Goal: Task Accomplishment & Management: Complete application form

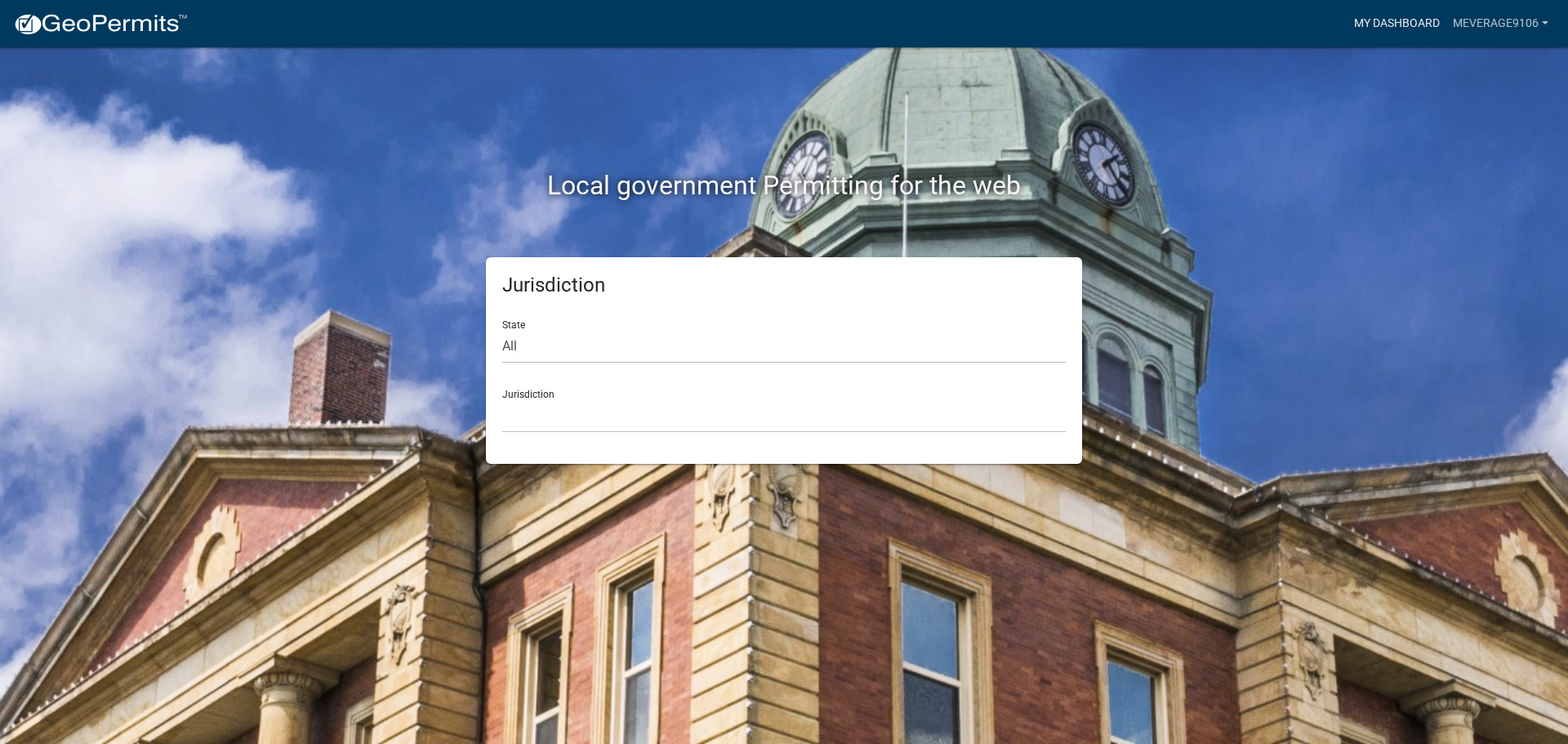
click at [1422, 24] on link "My Dashboard" at bounding box center [1397, 23] width 99 height 31
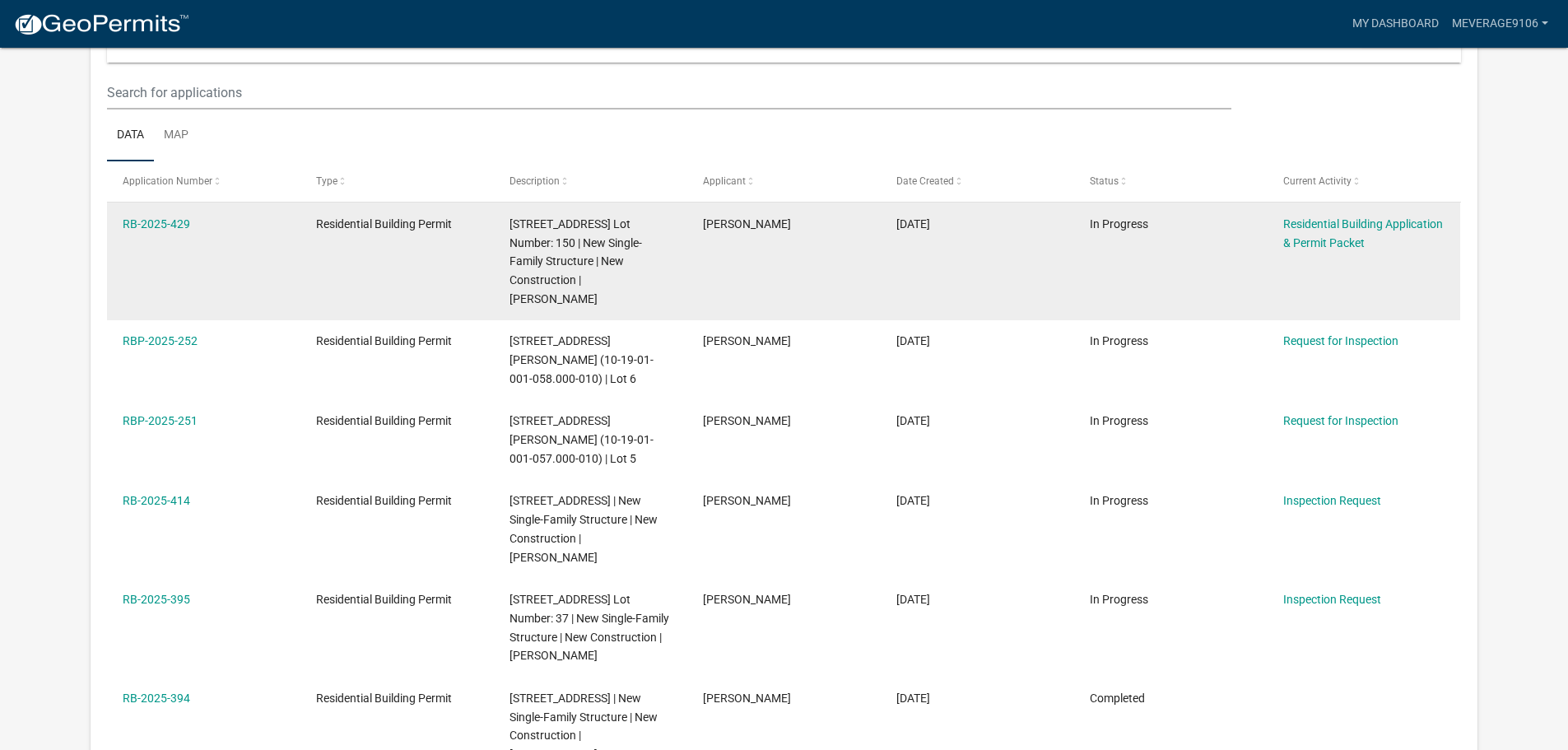
scroll to position [275, 0]
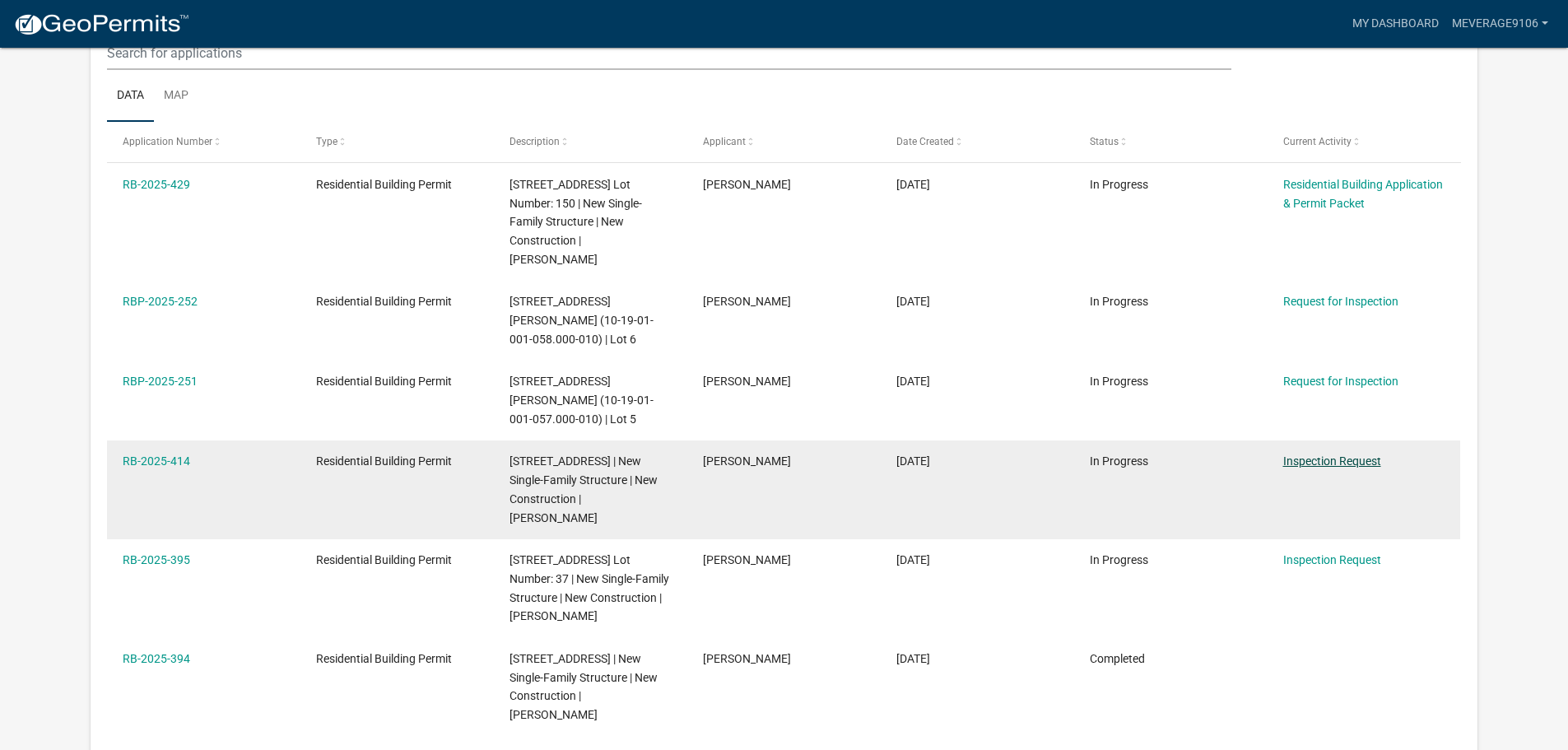
click at [1345, 467] on link "Inspection Request" at bounding box center [1332, 461] width 98 height 14
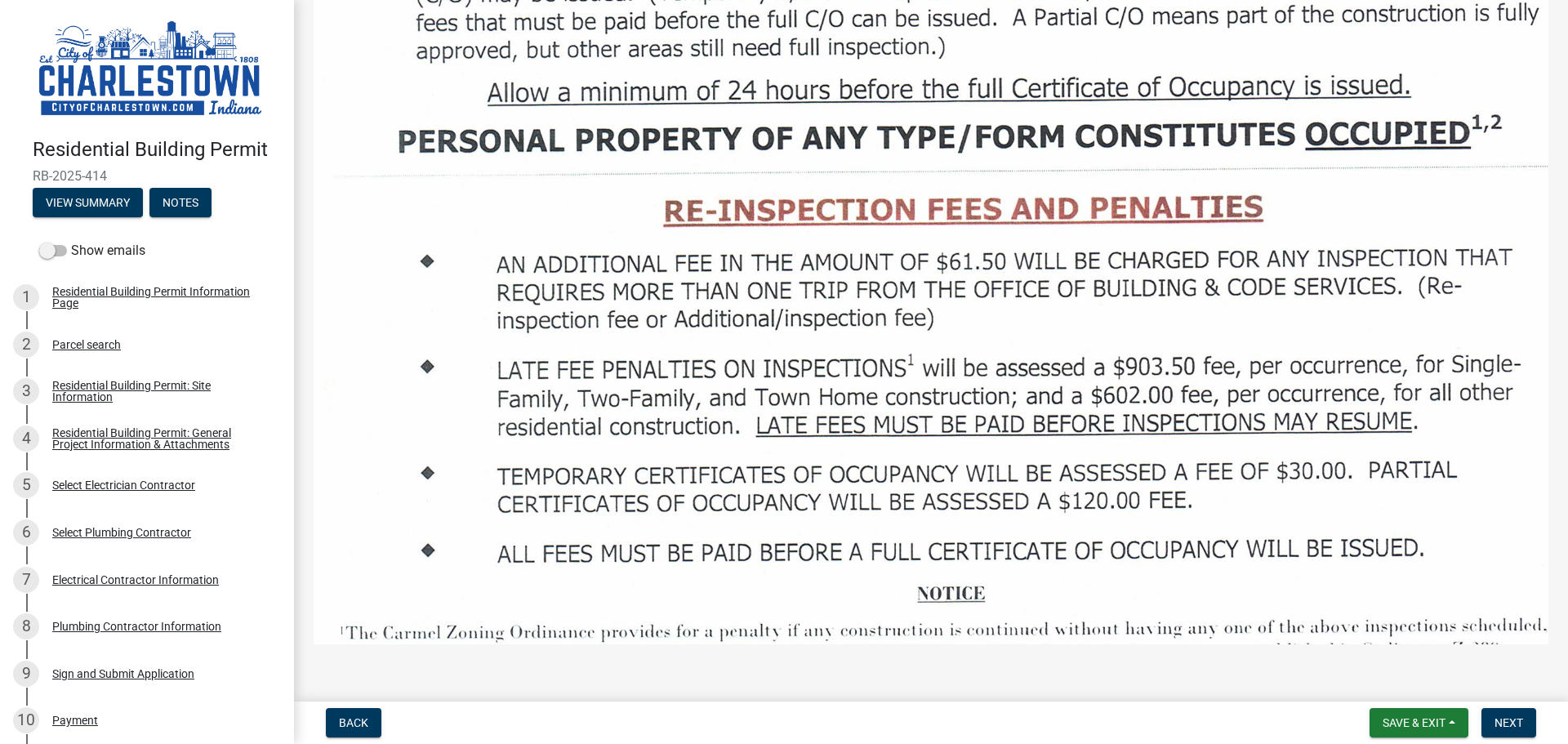
scroll to position [2587, 0]
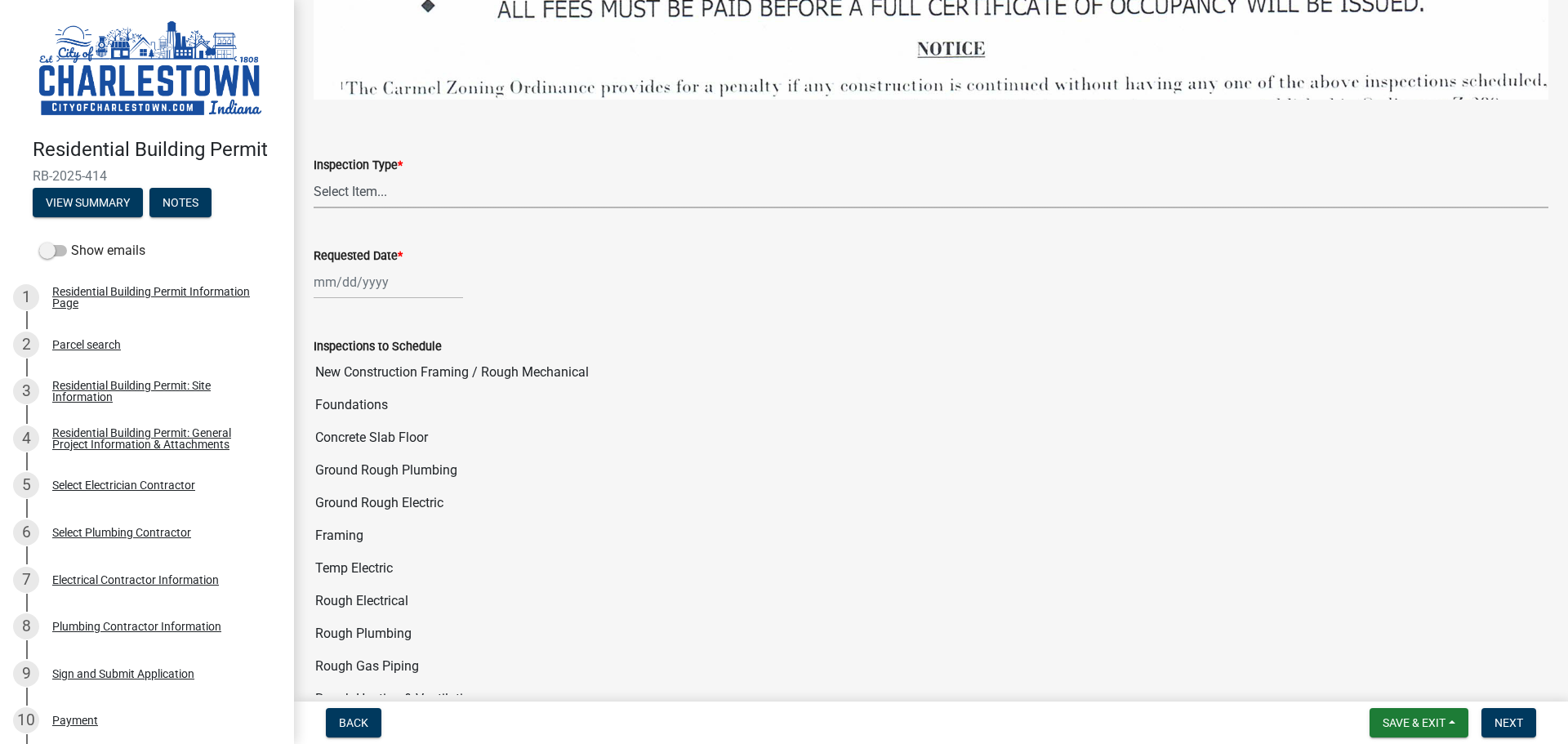
click at [426, 181] on select "Select Item... New Construction Framing / Rough Mechanical Foundations Concrete…" at bounding box center [930, 191] width 1235 height 33
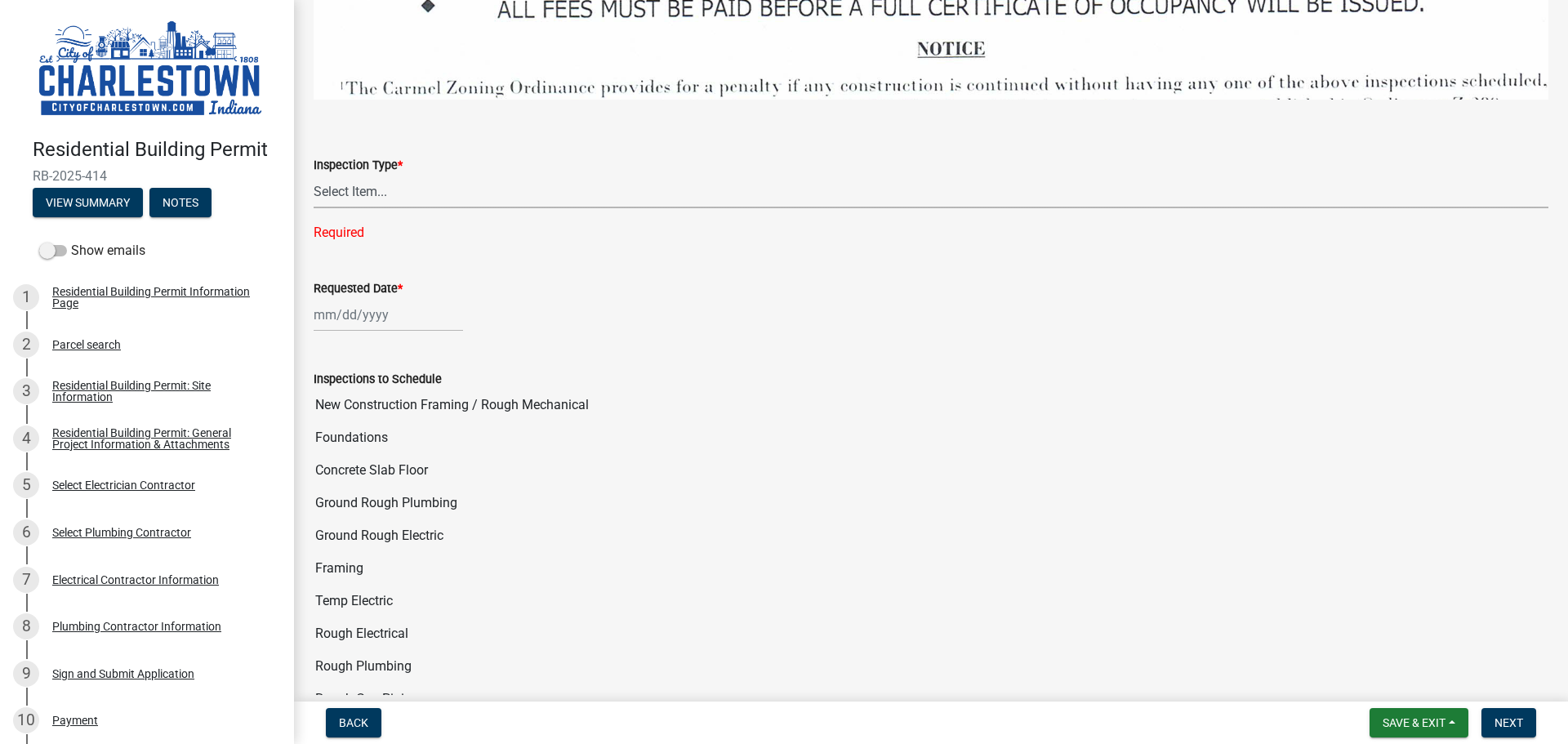
click at [464, 178] on select "Select Item... New Construction Framing / Rough Mechanical Foundations Concrete…" at bounding box center [930, 191] width 1235 height 33
click at [313, 175] on select "Select Item... New Construction Framing / Rough Mechanical Foundations Concrete…" at bounding box center [930, 191] width 1235 height 33
select select "d355e104-5996-44c1-8341-8ebc434ac365"
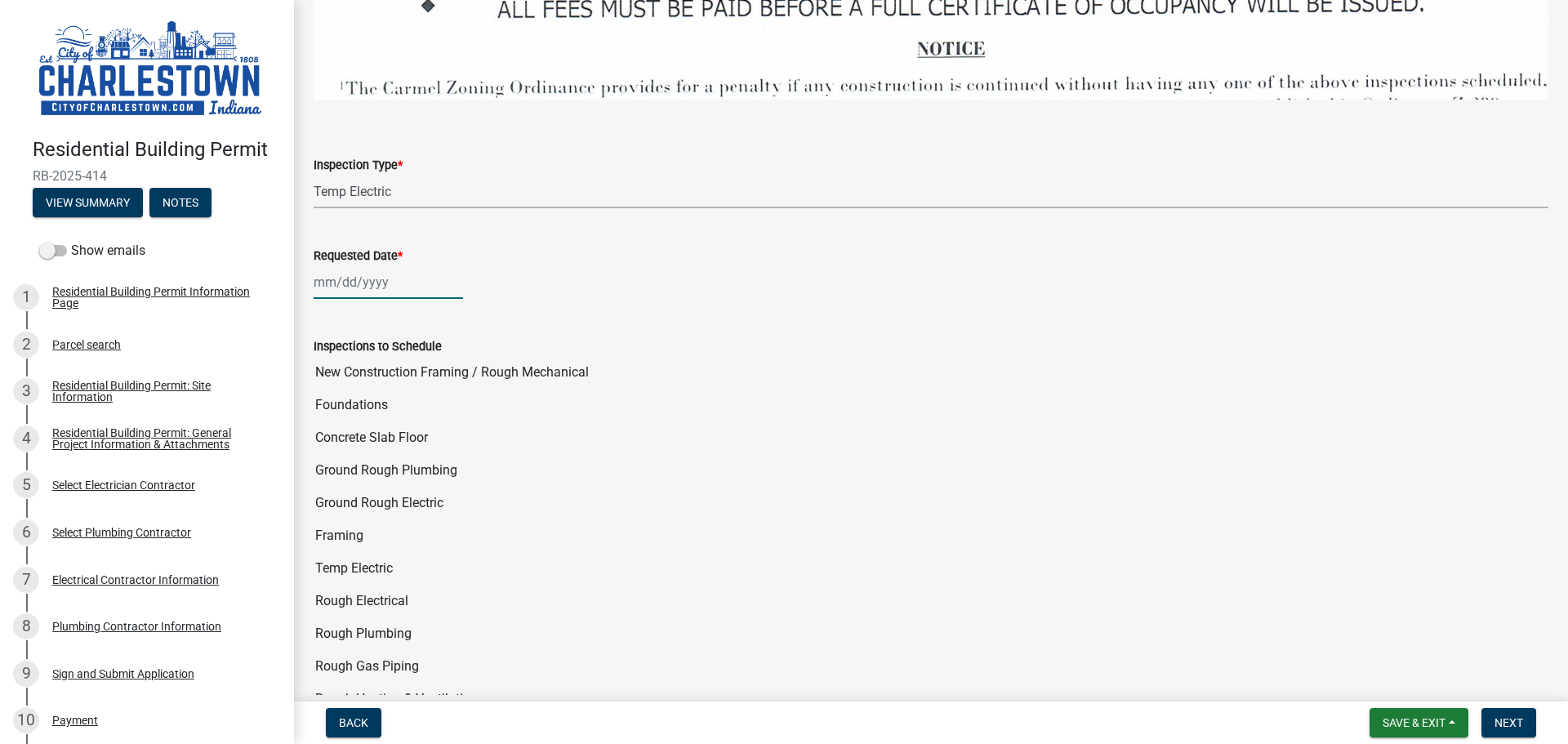
click at [344, 268] on div at bounding box center [388, 281] width 149 height 33
select select "10"
select select "2025"
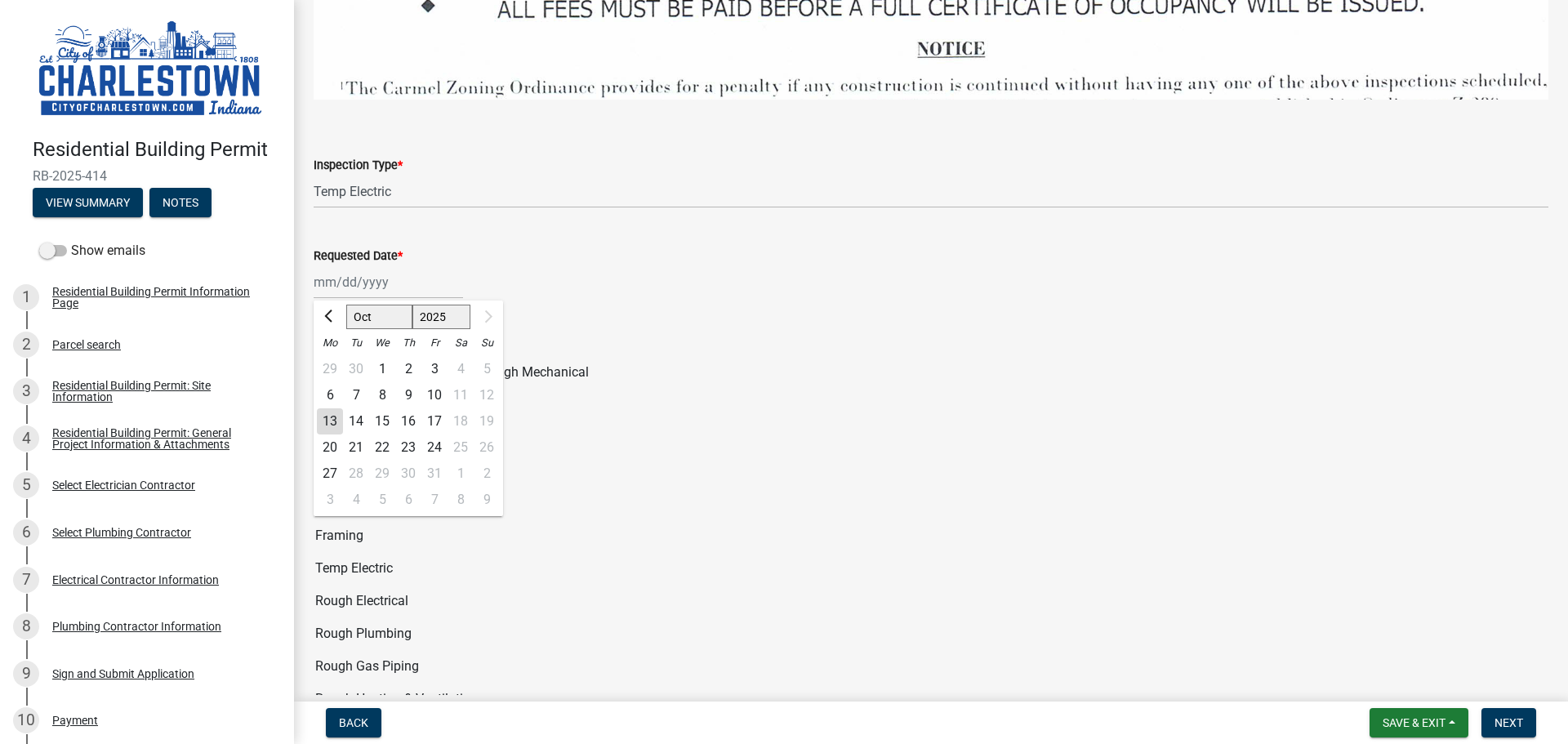
click at [357, 412] on div "14" at bounding box center [355, 421] width 26 height 26
type input "[DATE]"
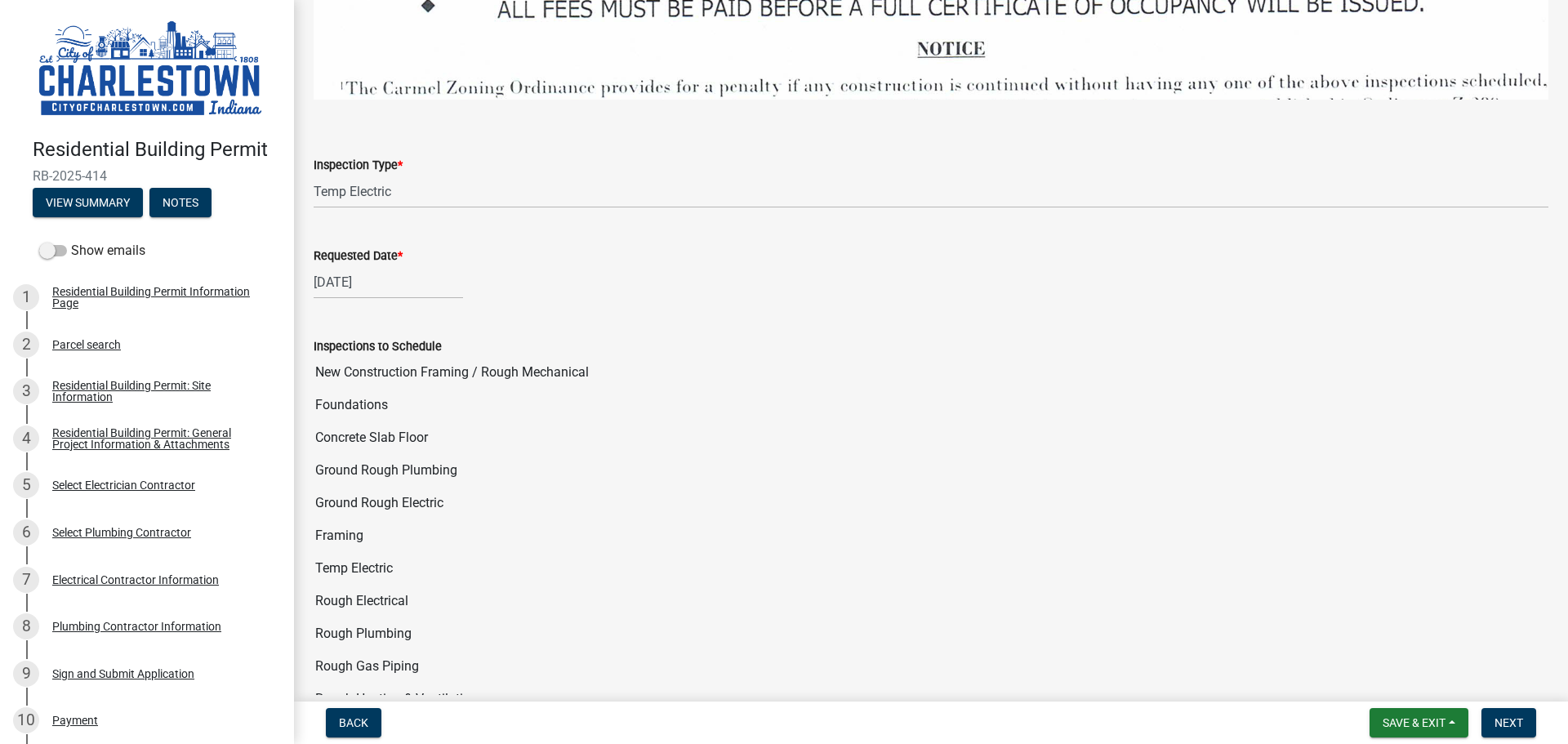
click at [520, 279] on div "[DATE]" at bounding box center [930, 281] width 1235 height 33
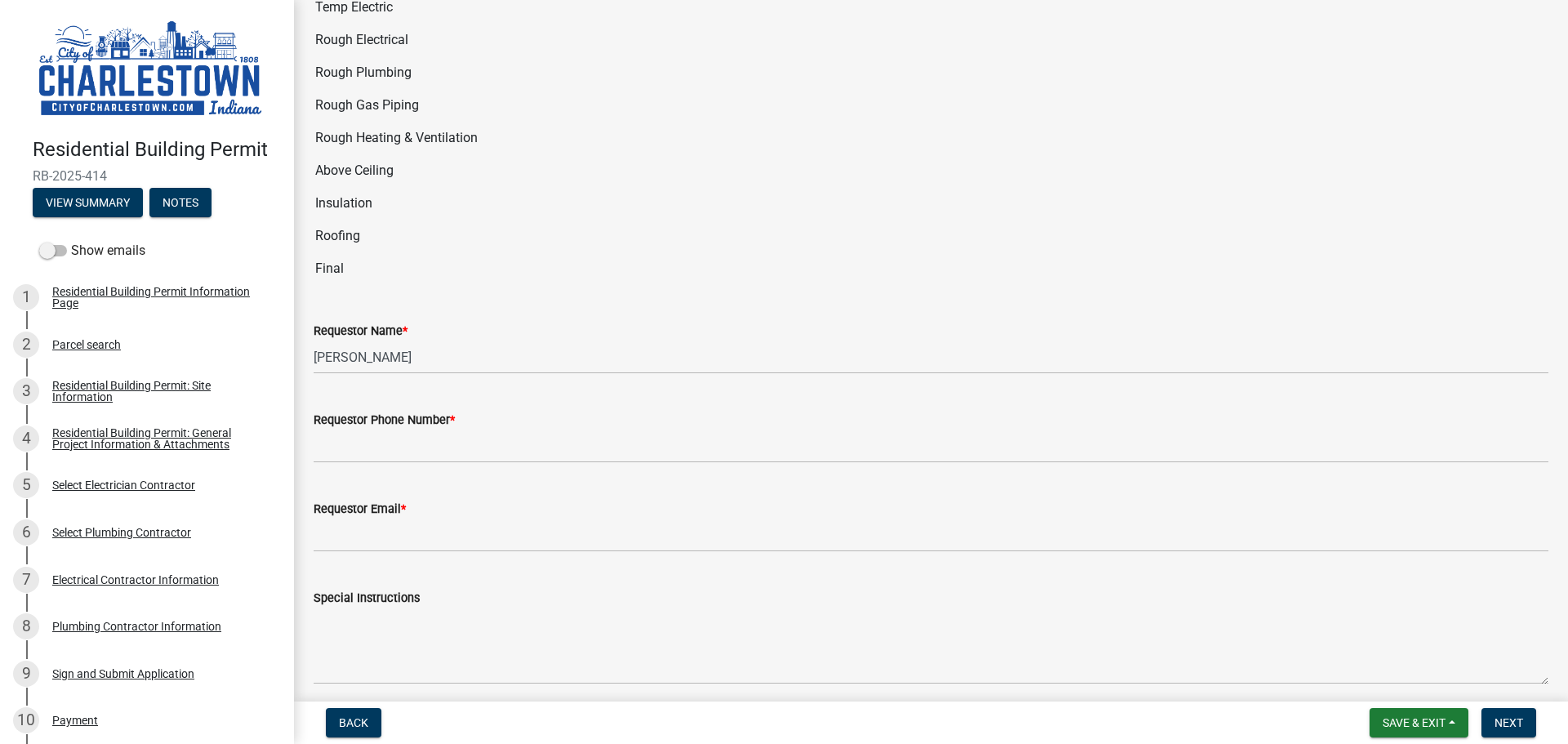
scroll to position [3202, 0]
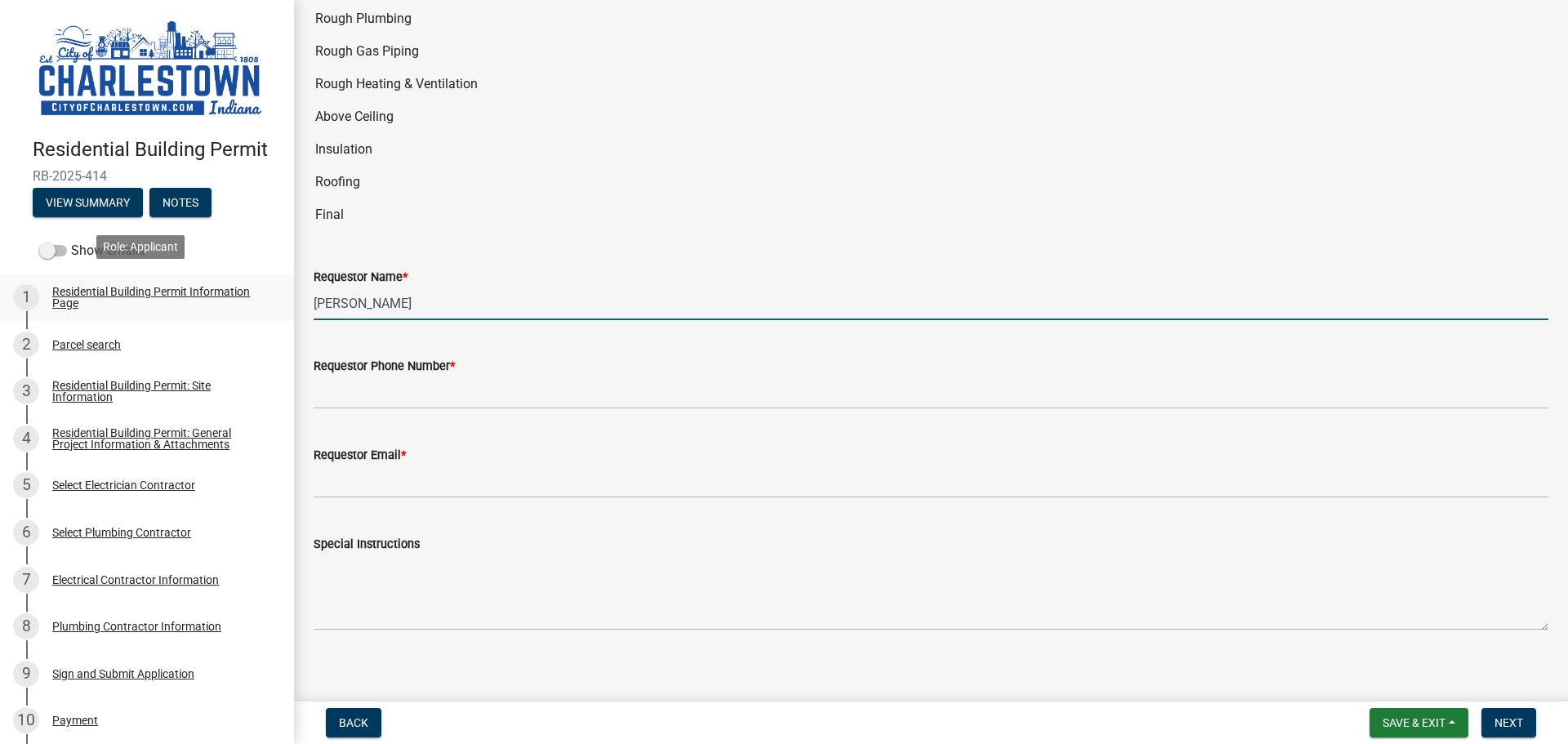
drag, startPoint x: 407, startPoint y: 290, endPoint x: 221, endPoint y: 283, distance: 186.1
click at [221, 283] on div "Residential Building Permit RB-2025-414 View Summary Notes Show emails 1 Reside…" at bounding box center [784, 372] width 1568 height 744
type input "[PERSON_NAME]"
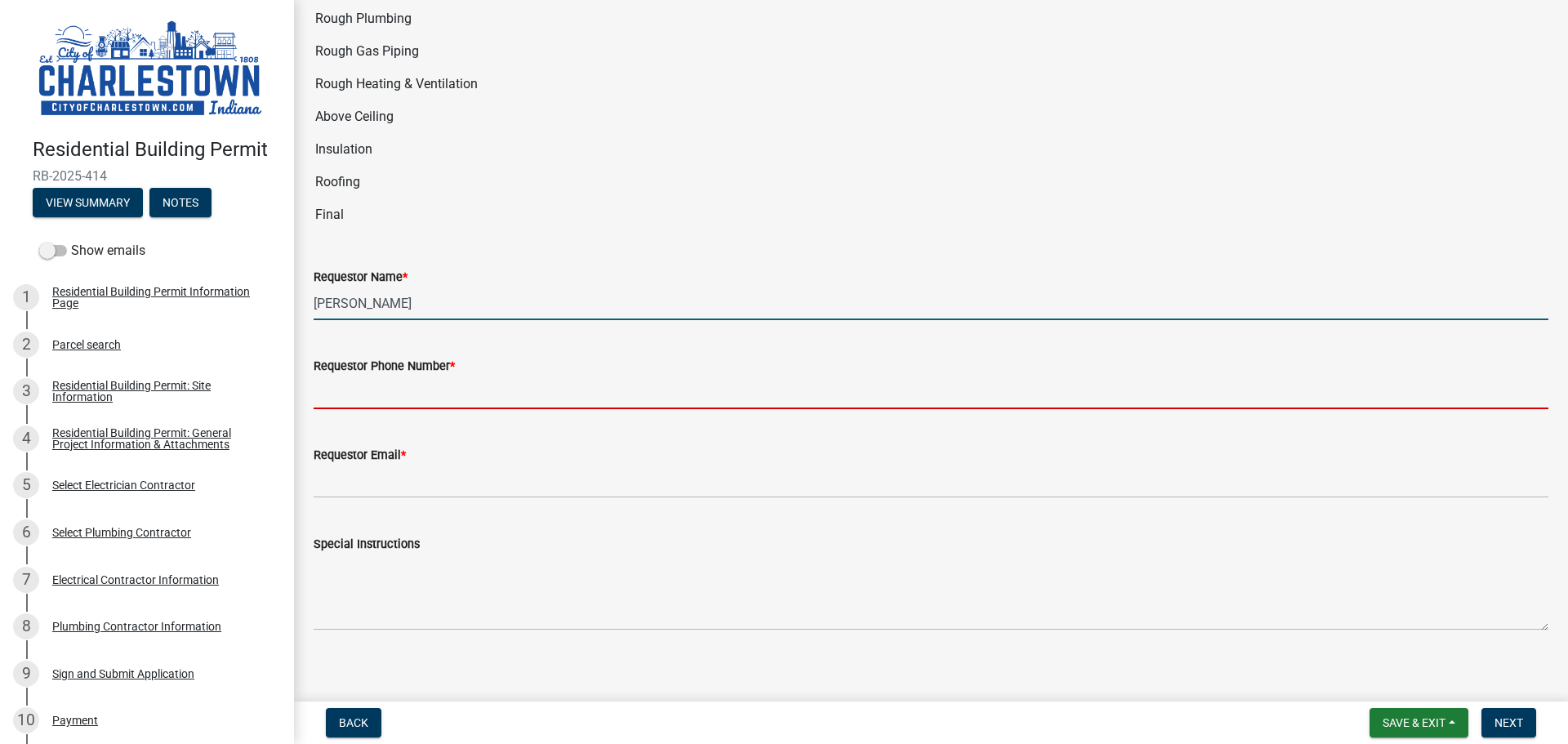
click at [376, 383] on input "Requestor Phone Number *" at bounding box center [930, 392] width 1235 height 33
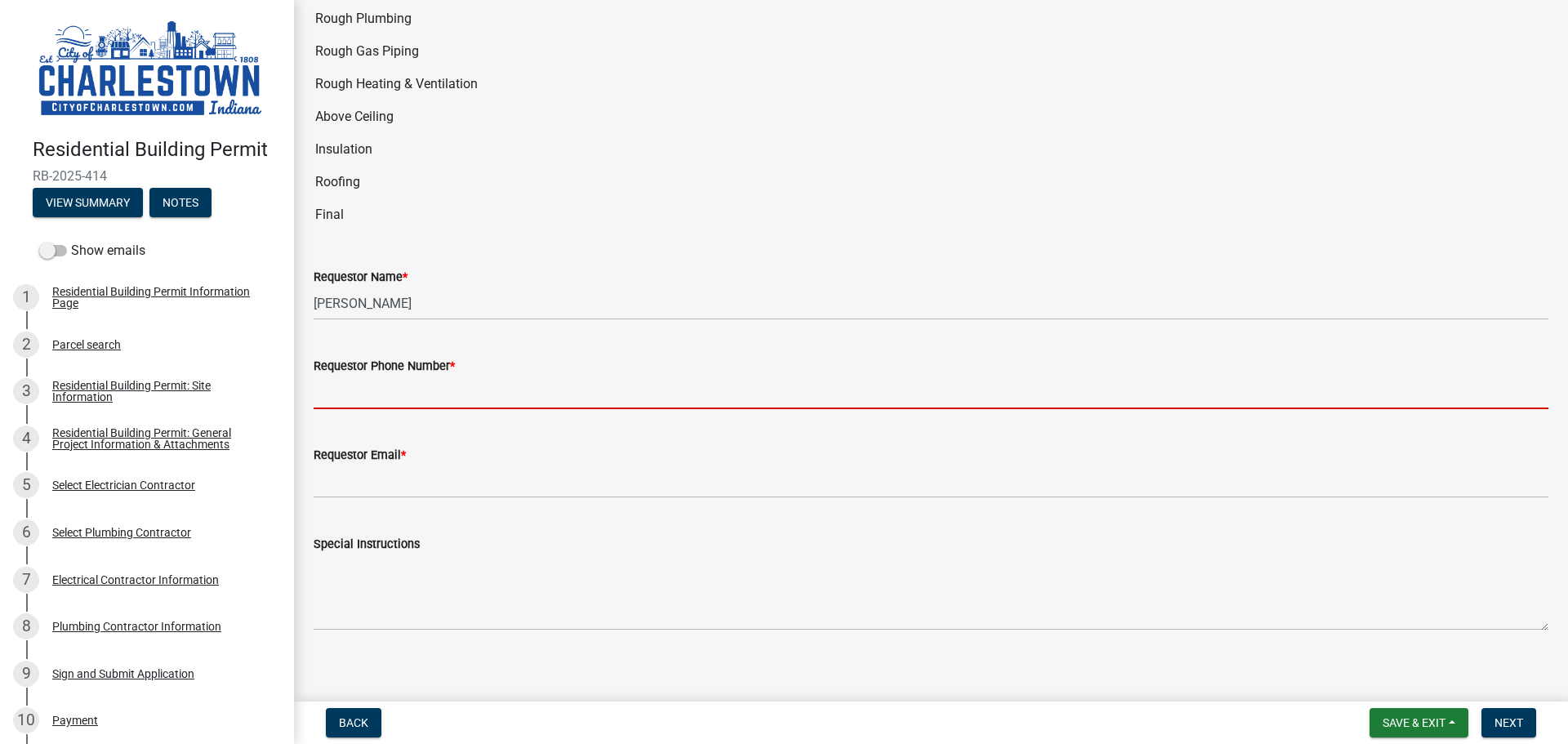
type input "[PHONE_NUMBER]"
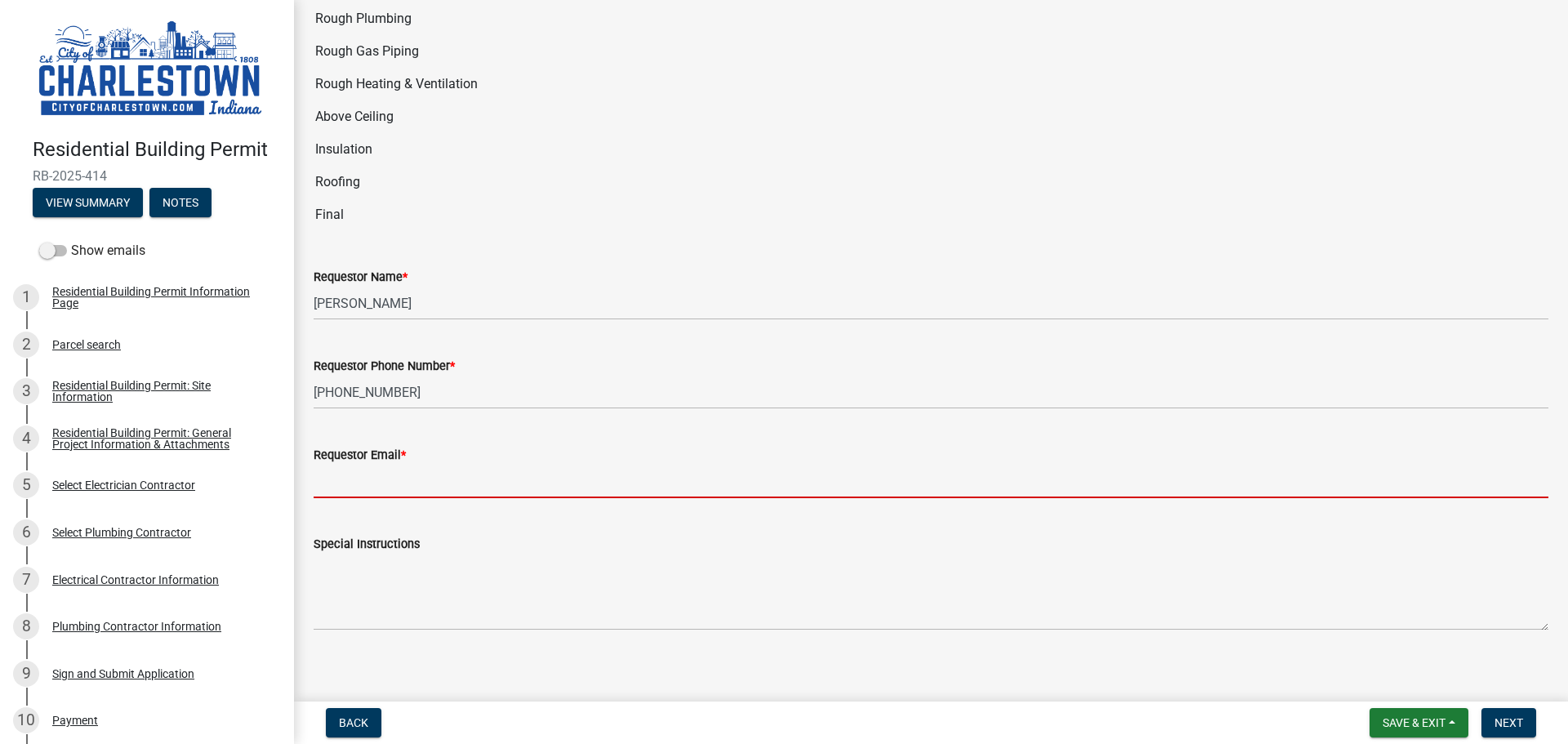
click at [358, 476] on input "Requestor Email *" at bounding box center [930, 481] width 1235 height 33
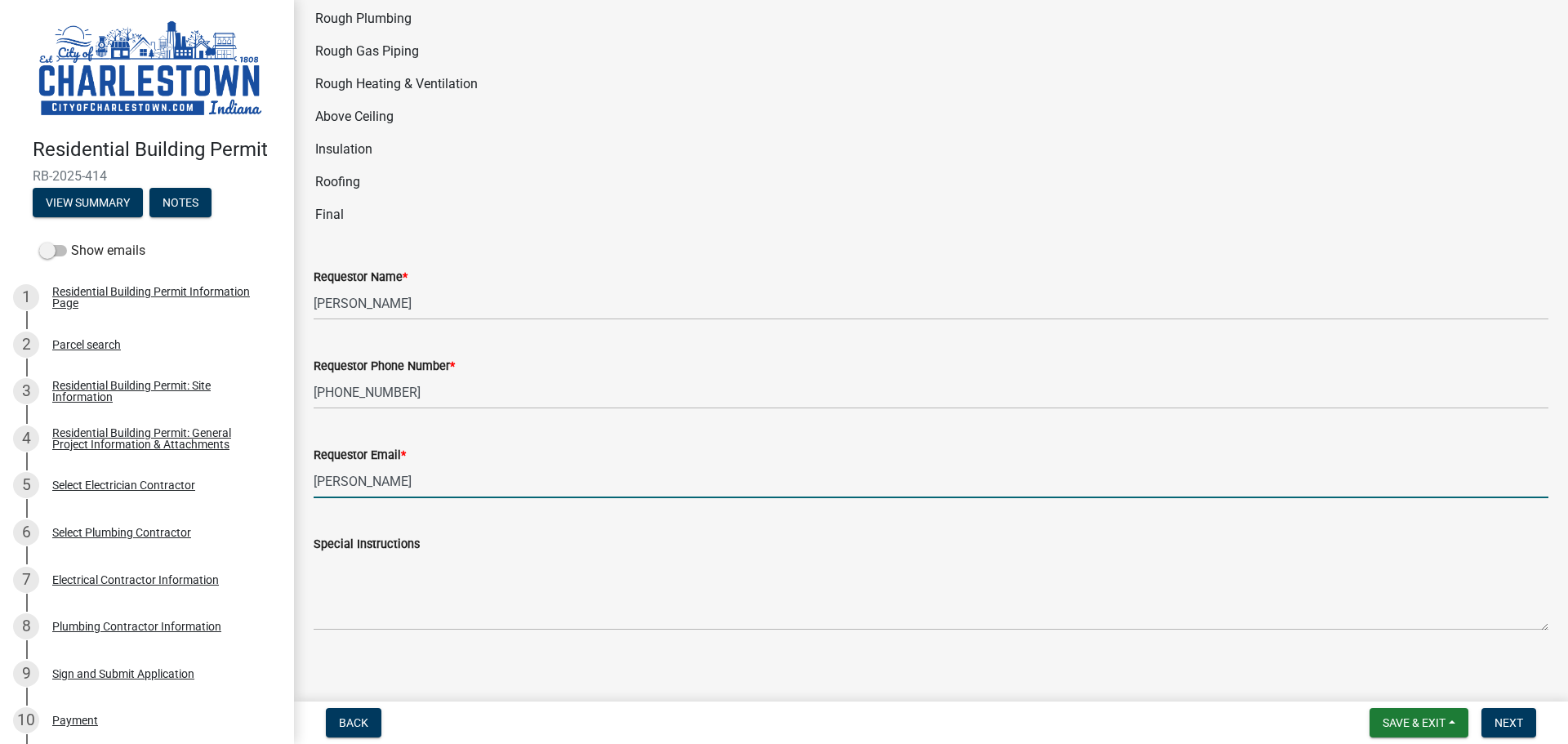
type input "[PERSON_NAME][EMAIL_ADDRESS][PERSON_NAME][DOMAIN_NAME]"
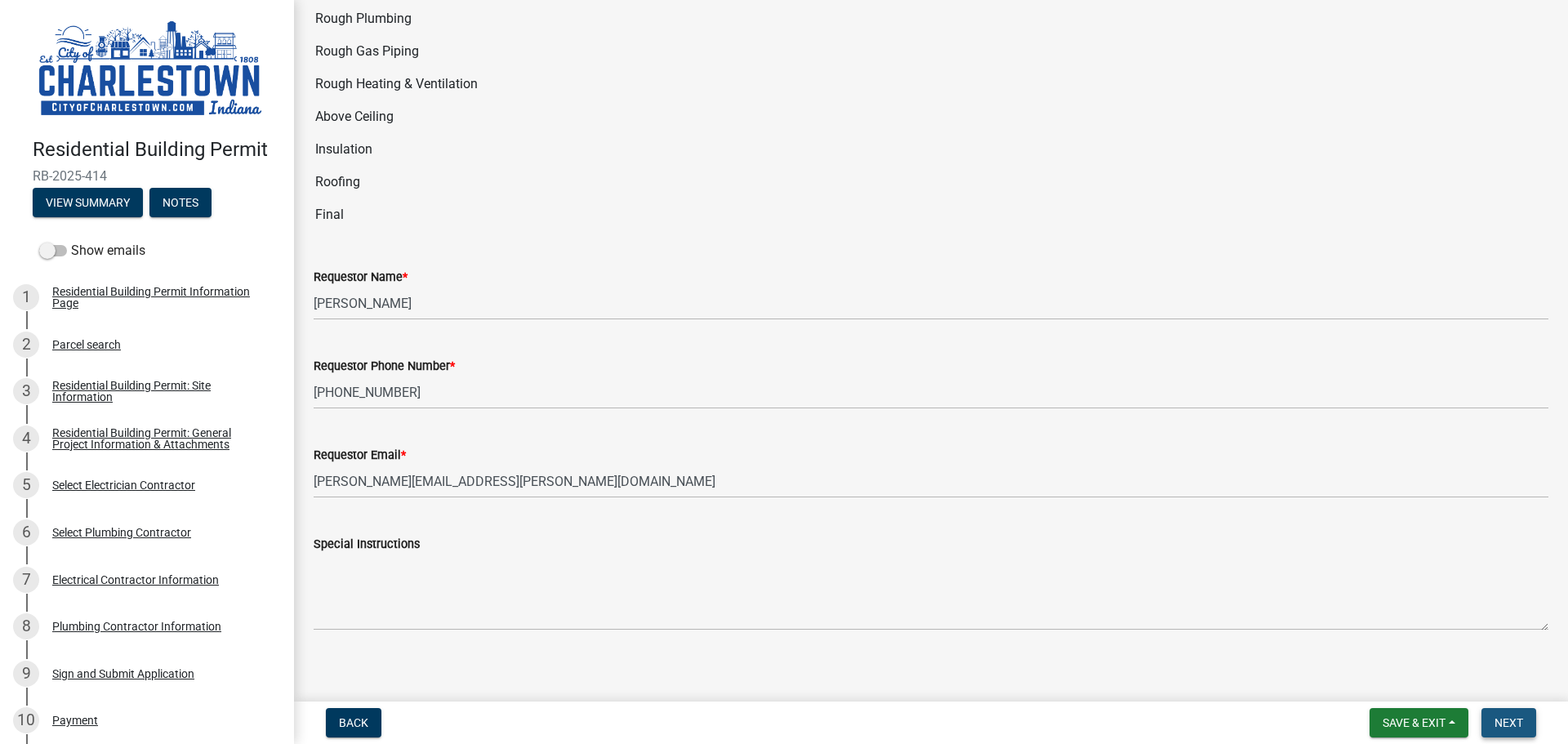
click at [1525, 723] on button "Next" at bounding box center [1508, 723] width 54 height 29
